Goal: Task Accomplishment & Management: Manage account settings

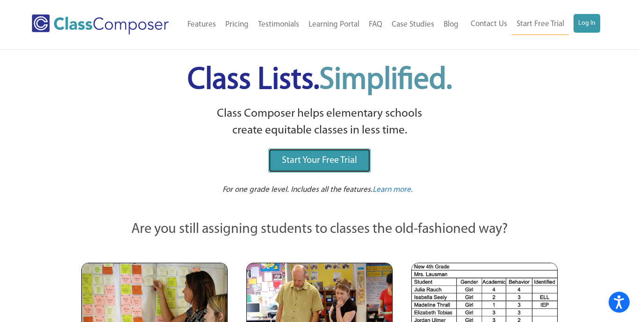
click at [341, 168] on link "Start Your Free Trial" at bounding box center [319, 161] width 102 height 24
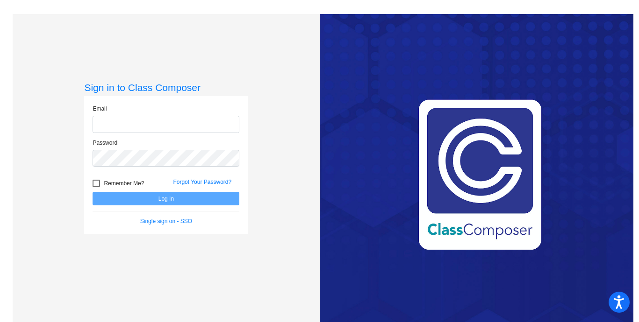
click at [134, 128] on input "email" at bounding box center [165, 124] width 147 height 17
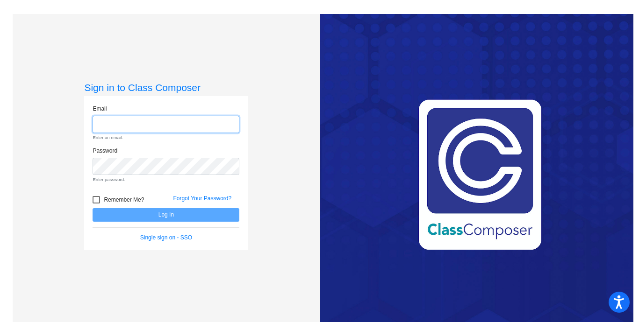
type input "[EMAIL_ADDRESS][DOMAIN_NAME]"
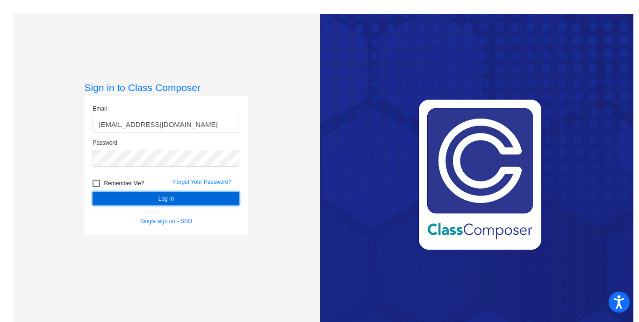
click at [177, 195] on button "Log In" at bounding box center [165, 199] width 147 height 14
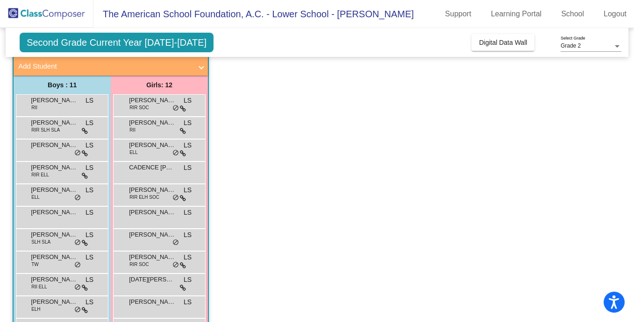
scroll to position [57, 0]
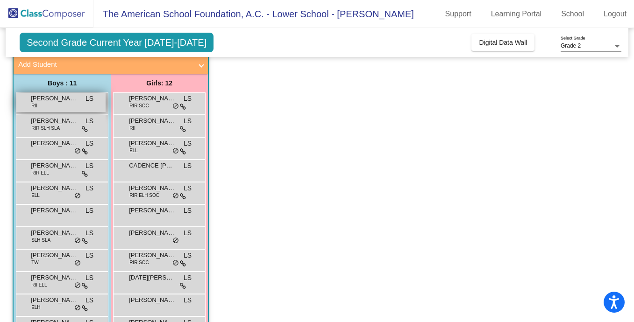
click at [69, 98] on span "[PERSON_NAME]" at bounding box center [54, 98] width 47 height 9
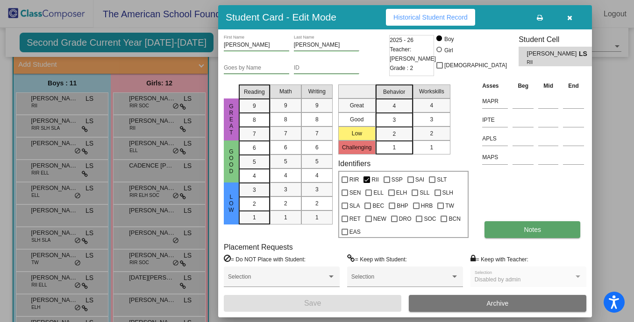
click at [543, 230] on button "Notes" at bounding box center [532, 229] width 96 height 17
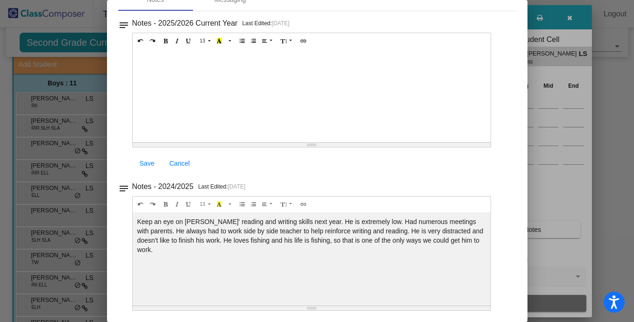
scroll to position [0, 0]
click at [612, 189] on div at bounding box center [317, 161] width 634 height 322
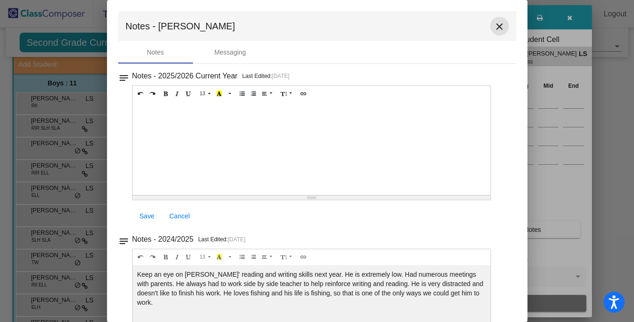
click at [494, 21] on mat-icon "close" at bounding box center [499, 26] width 11 height 11
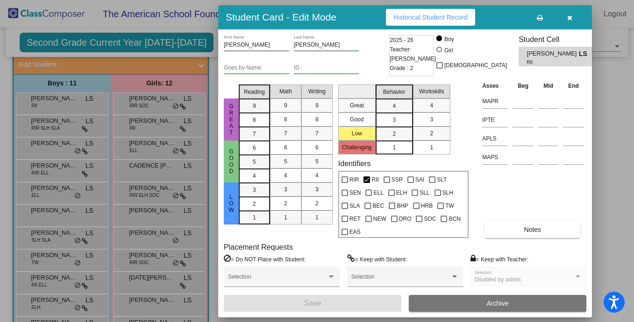
click at [568, 19] on icon "button" at bounding box center [569, 17] width 5 height 7
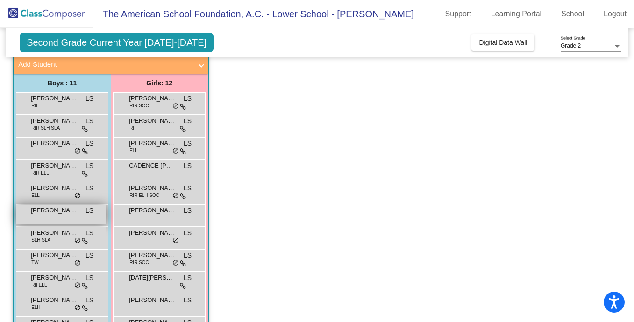
click at [75, 215] on div "[PERSON_NAME] LS lock do_not_disturb_alt" at bounding box center [60, 214] width 89 height 19
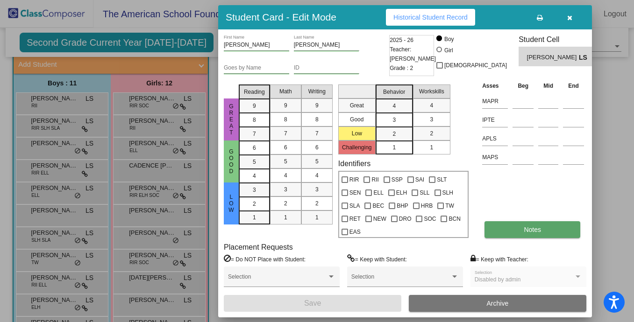
click at [532, 227] on span "Notes" at bounding box center [532, 229] width 17 height 7
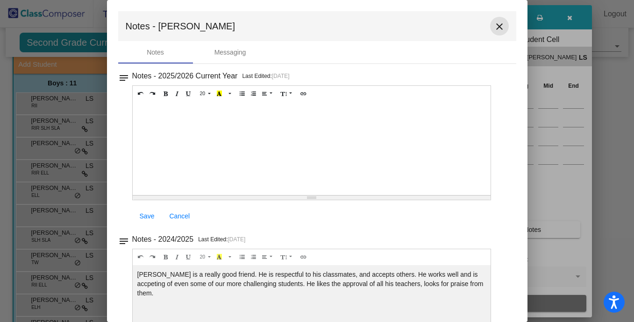
click at [494, 27] on mat-icon "close" at bounding box center [499, 26] width 11 height 11
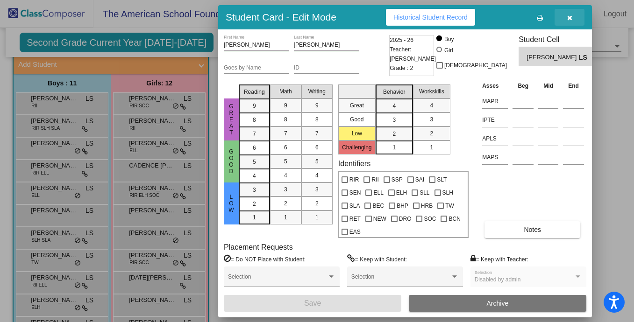
click at [567, 18] on icon "button" at bounding box center [569, 17] width 5 height 7
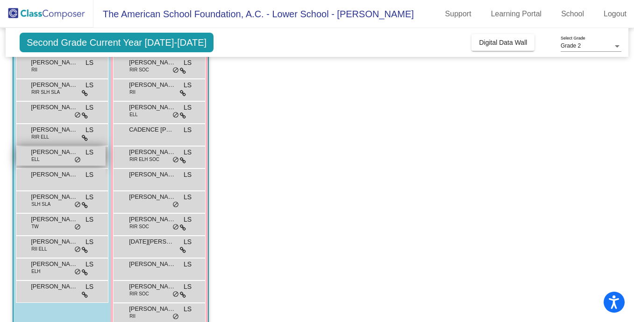
scroll to position [91, 0]
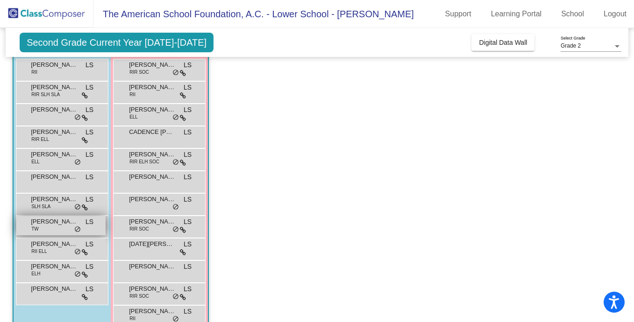
click at [53, 232] on div "[PERSON_NAME] TW LS lock do_not_disturb_alt" at bounding box center [60, 225] width 89 height 19
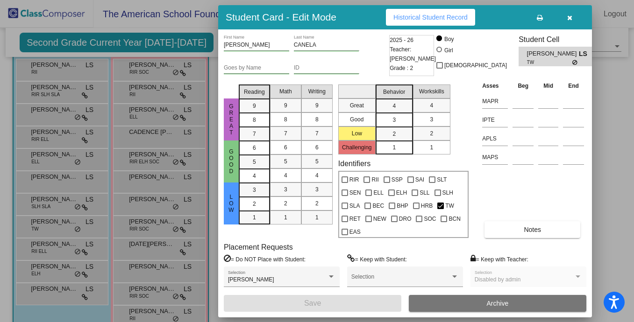
scroll to position [0, 0]
click at [531, 229] on span "Notes" at bounding box center [532, 229] width 17 height 7
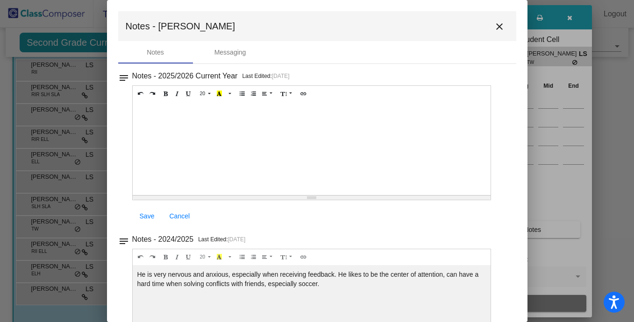
click at [494, 23] on mat-icon "close" at bounding box center [499, 26] width 11 height 11
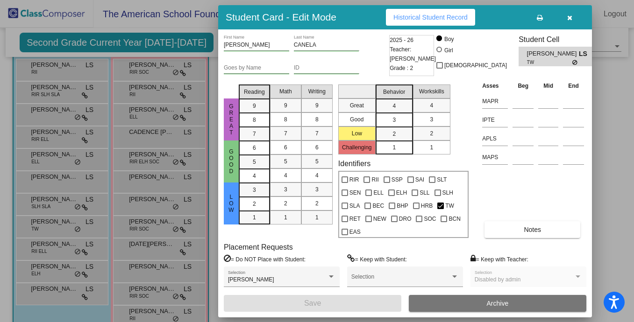
click at [570, 20] on icon "button" at bounding box center [569, 17] width 5 height 7
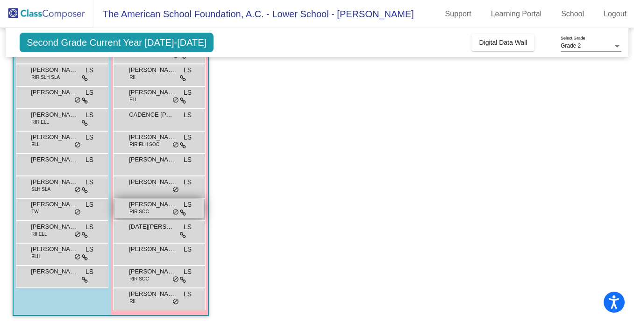
scroll to position [107, 0]
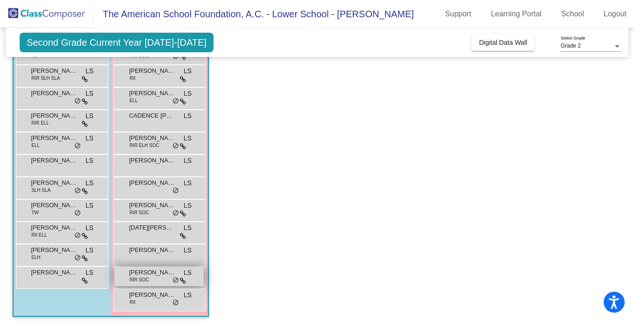
click at [152, 279] on div "[PERSON_NAME] RIR SOC LS lock do_not_disturb_alt" at bounding box center [158, 276] width 89 height 19
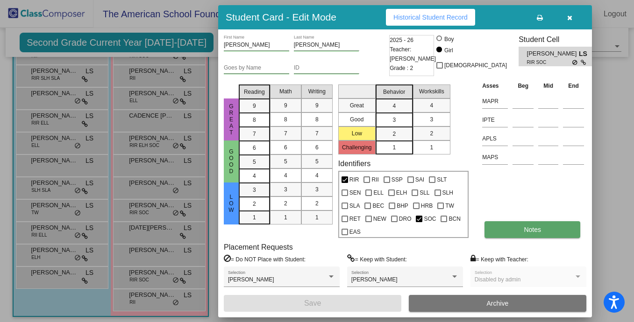
click at [541, 227] on button "Notes" at bounding box center [532, 229] width 96 height 17
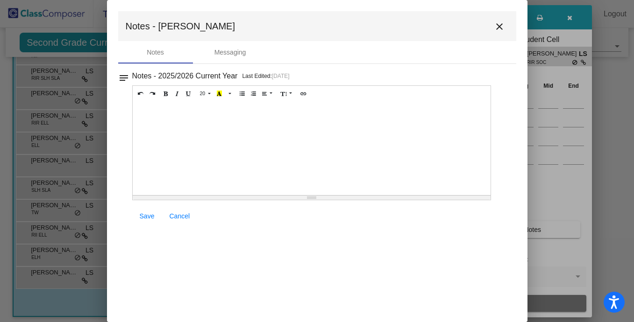
scroll to position [0, 0]
click at [502, 25] on mat-icon "close" at bounding box center [499, 26] width 11 height 11
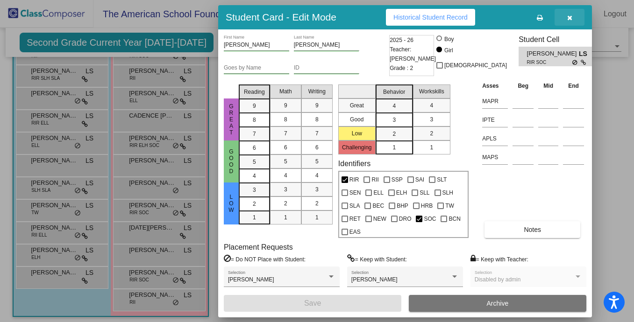
click at [572, 17] on icon "button" at bounding box center [569, 17] width 5 height 7
